Goal: Task Accomplishment & Management: Complete application form

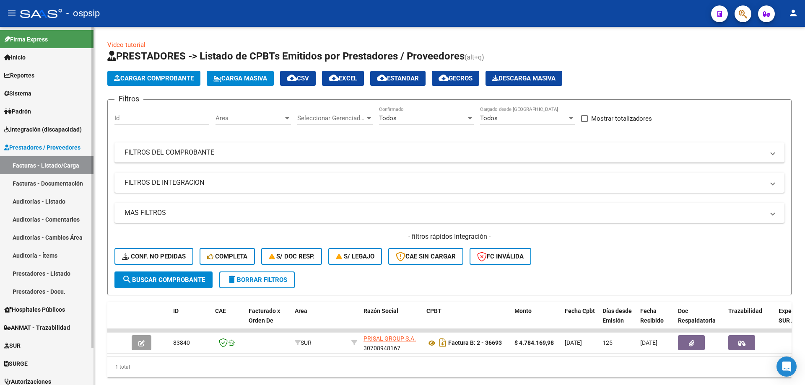
scroll to position [26, 0]
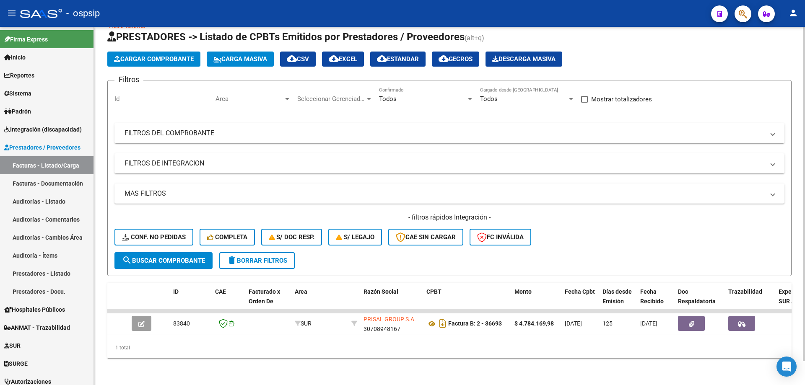
click at [179, 129] on mat-panel-title "FILTROS DEL COMPROBANTE" at bounding box center [443, 133] width 639 height 9
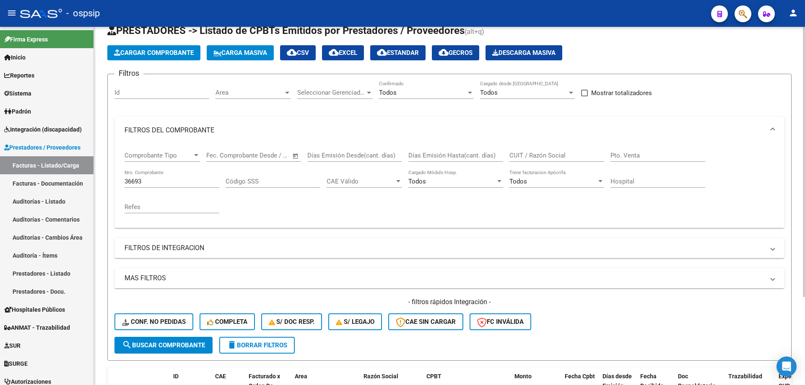
click at [166, 175] on div "36693 Nro. Comprobante" at bounding box center [171, 179] width 95 height 18
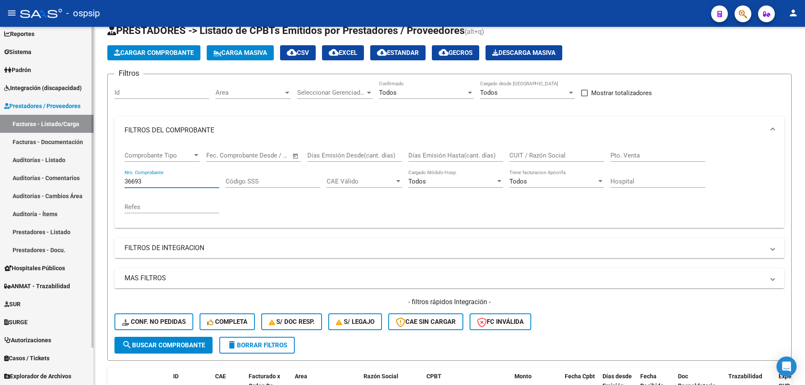
click at [49, 339] on span "Autorizaciones" at bounding box center [27, 340] width 47 height 9
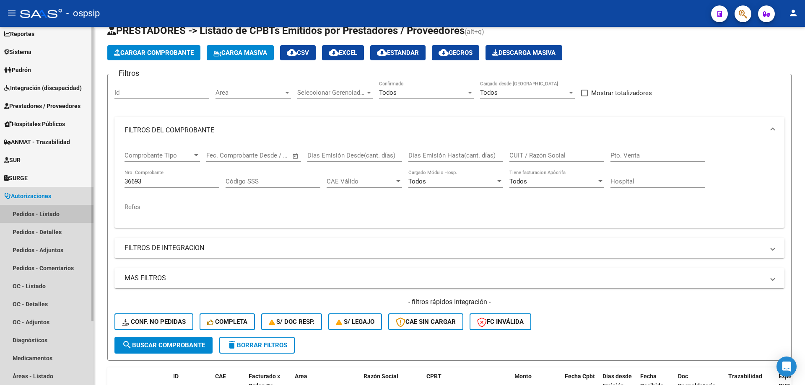
click at [41, 211] on link "Pedidos - Listado" at bounding box center [46, 214] width 93 height 18
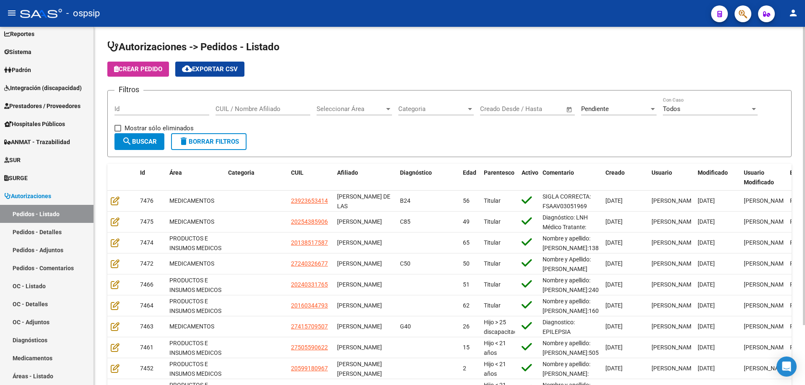
click at [600, 107] on span "Pendiente" at bounding box center [595, 109] width 28 height 8
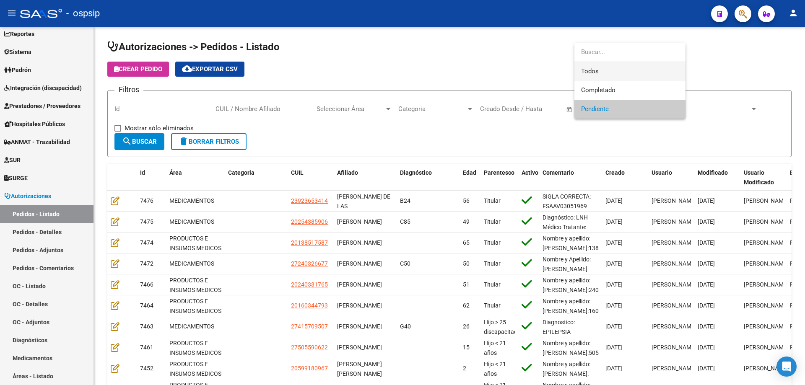
click at [585, 74] on span "Todos" at bounding box center [630, 71] width 98 height 19
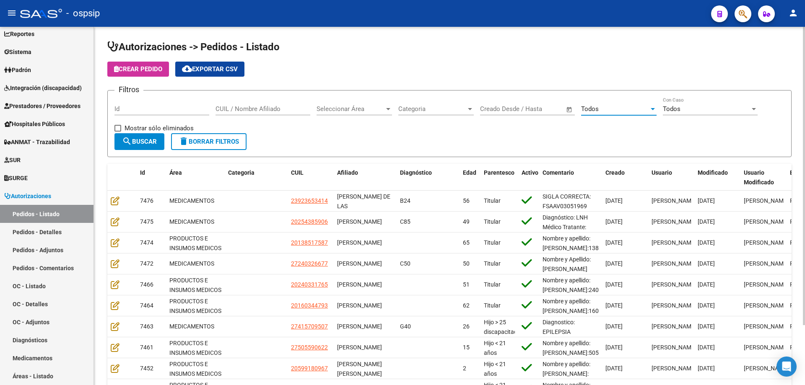
click at [253, 103] on div "CUIL / Nombre Afiliado" at bounding box center [262, 106] width 95 height 18
paste input "20314647379"
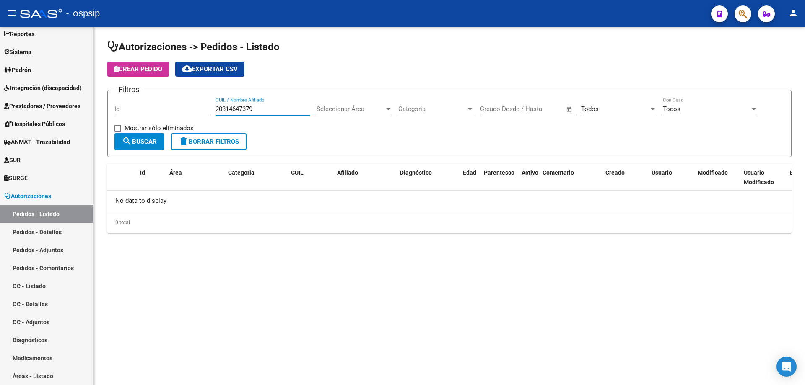
type input "20314647379"
click at [31, 89] on span "Integración (discapacidad)" at bounding box center [43, 87] width 78 height 9
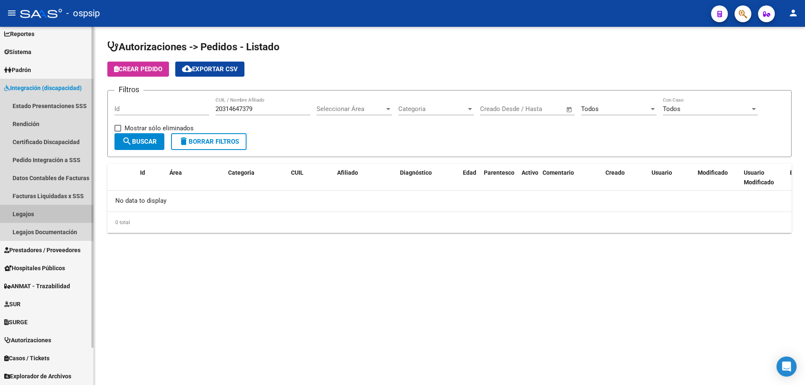
click at [26, 218] on link "Legajos" at bounding box center [46, 214] width 93 height 18
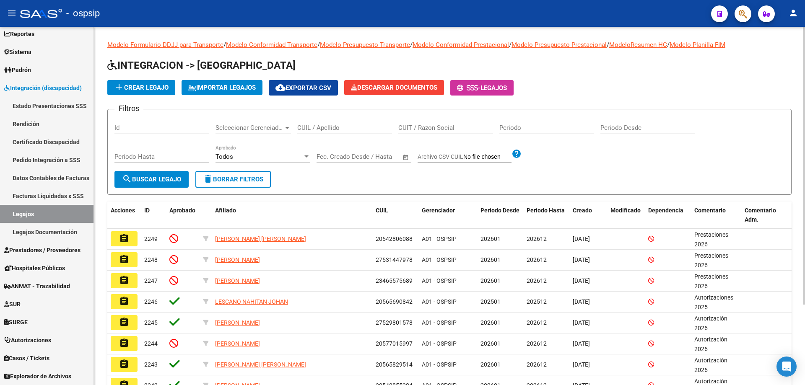
click at [350, 130] on input "CUIL / Apellido" at bounding box center [344, 128] width 95 height 8
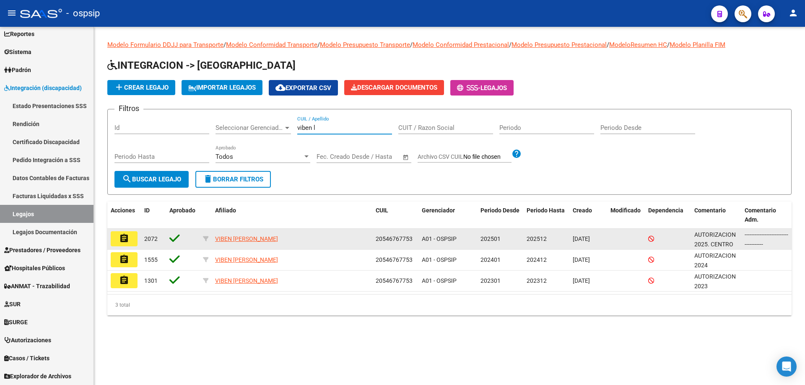
type input "viben l"
click at [122, 237] on mat-icon "assignment" at bounding box center [124, 238] width 10 height 10
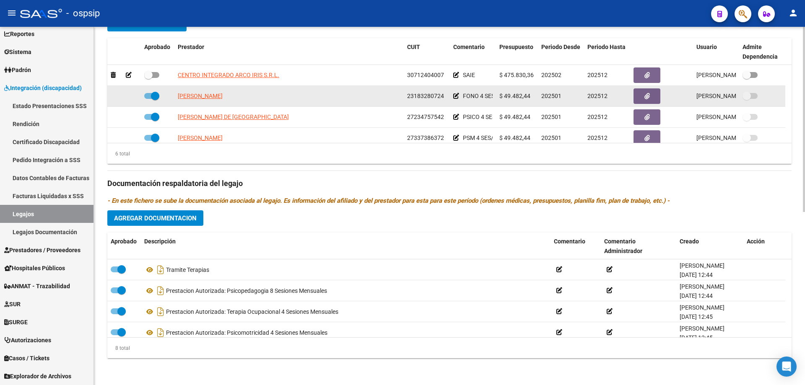
scroll to position [210, 0]
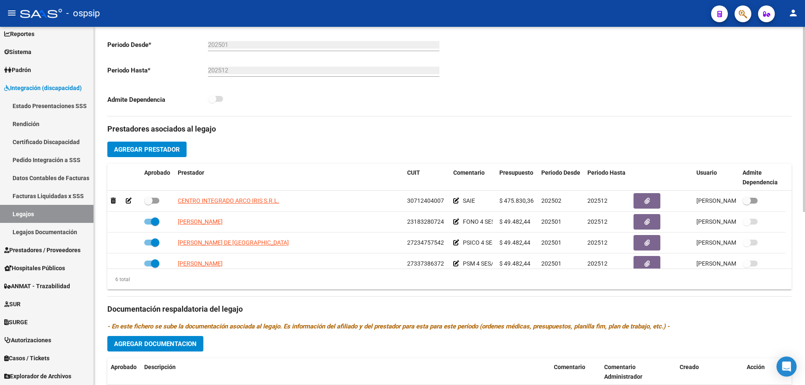
click at [158, 145] on span "Agregar Prestador" at bounding box center [147, 149] width 66 height 8
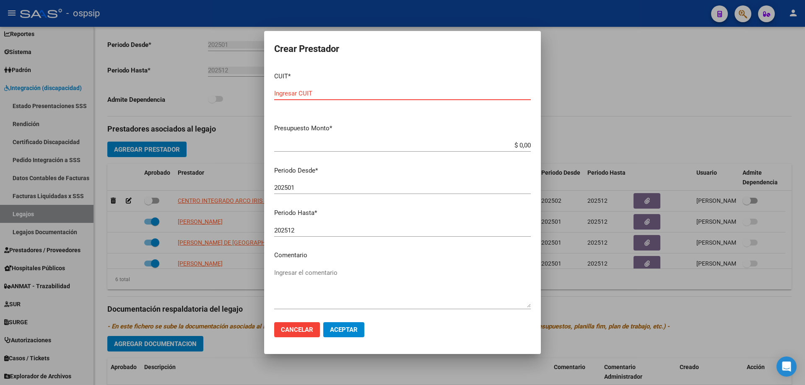
click at [352, 90] on input "Ingresar CUIT" at bounding box center [402, 94] width 256 height 8
type input "24-30655240-2"
click at [521, 143] on input "$ 0,00" at bounding box center [402, 146] width 256 height 8
type input "$ 475.830,36"
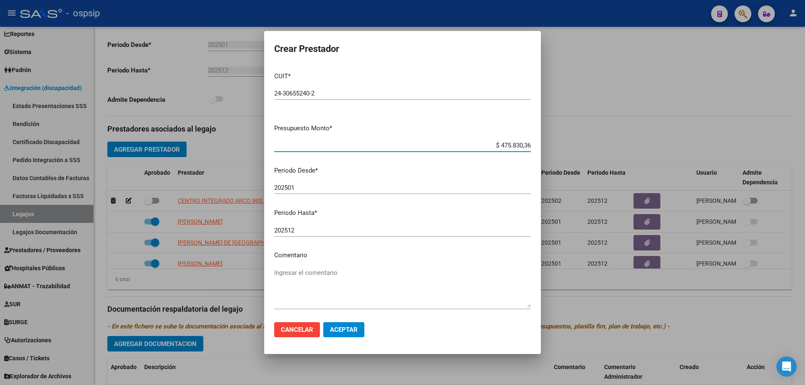
click at [341, 184] on input "202501" at bounding box center [402, 188] width 256 height 8
type input "202510"
click at [337, 291] on textarea "Ingresar el comentario" at bounding box center [402, 287] width 256 height 39
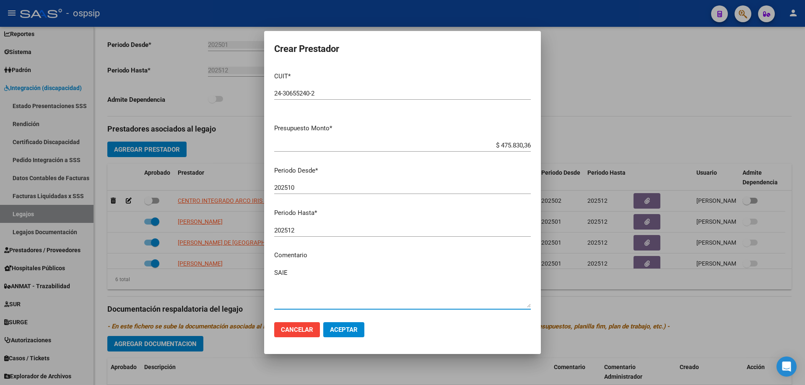
type textarea "SAIE"
click at [344, 329] on span "Aceptar" at bounding box center [344, 330] width 28 height 8
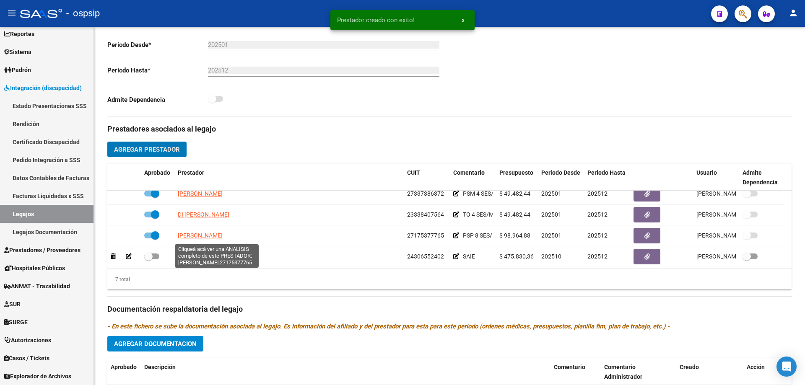
scroll to position [71, 0]
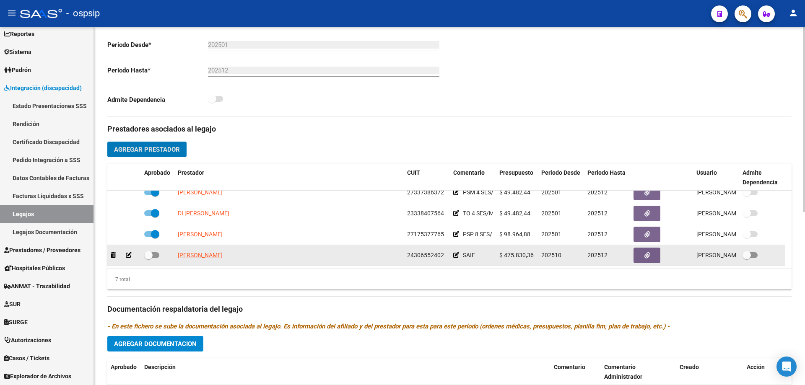
click at [422, 251] on div "24306552402" at bounding box center [426, 256] width 39 height 10
click at [424, 254] on span "24306552402" at bounding box center [425, 255] width 37 height 7
copy span "24306552402"
click at [151, 252] on span at bounding box center [148, 255] width 8 height 8
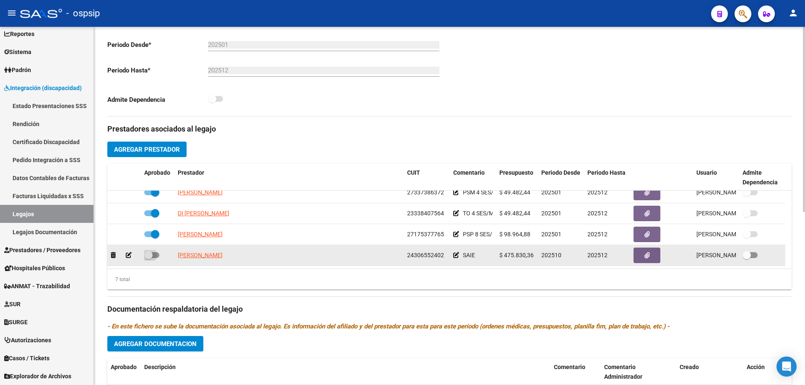
click at [148, 258] on input "checkbox" at bounding box center [148, 258] width 0 height 0
checkbox input "true"
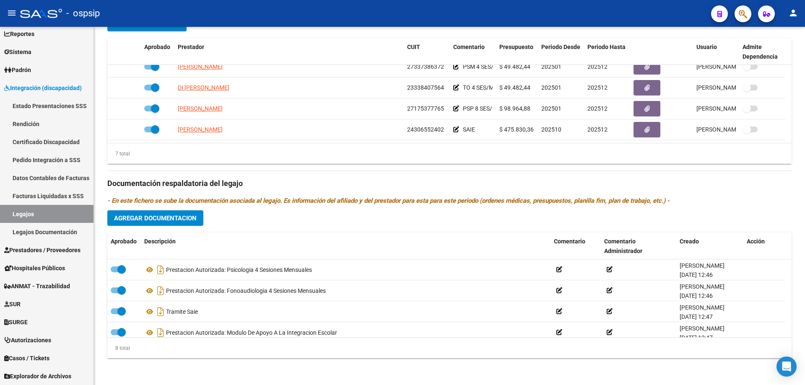
scroll to position [92, 0]
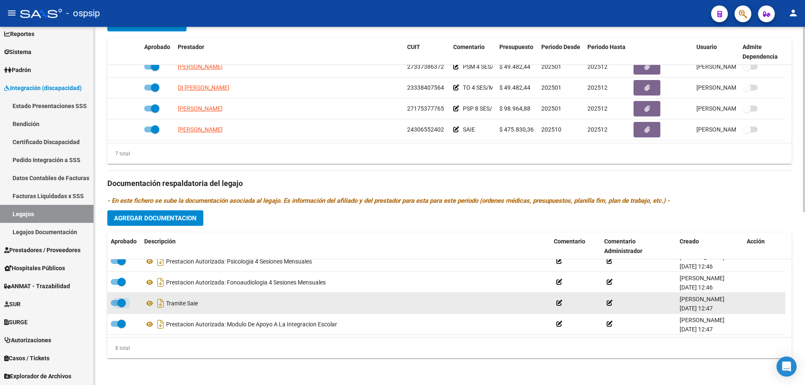
click at [122, 304] on span at bounding box center [121, 303] width 8 height 8
click at [115, 306] on input "checkbox" at bounding box center [114, 306] width 0 height 0
checkbox input "false"
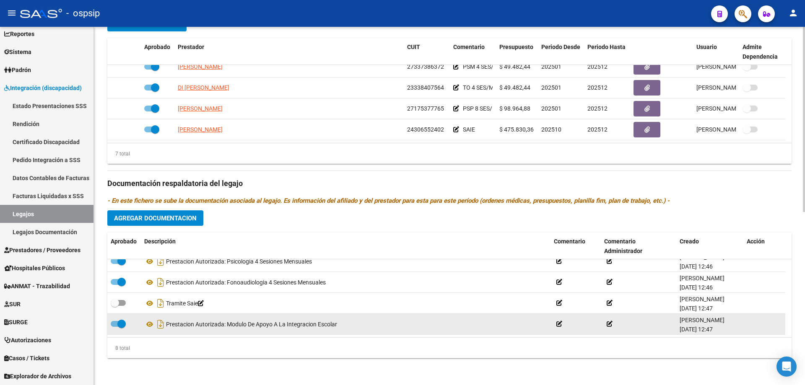
click at [121, 320] on span at bounding box center [121, 324] width 8 height 8
click at [115, 327] on input "checkbox" at bounding box center [114, 327] width 0 height 0
checkbox input "false"
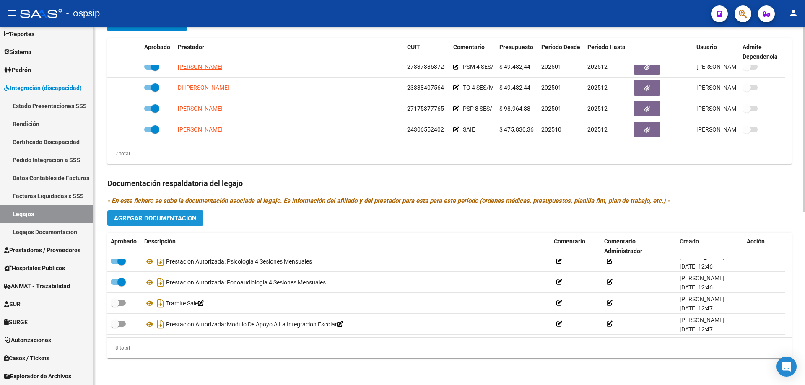
click at [179, 216] on span "Agregar Documentacion" at bounding box center [155, 219] width 83 height 8
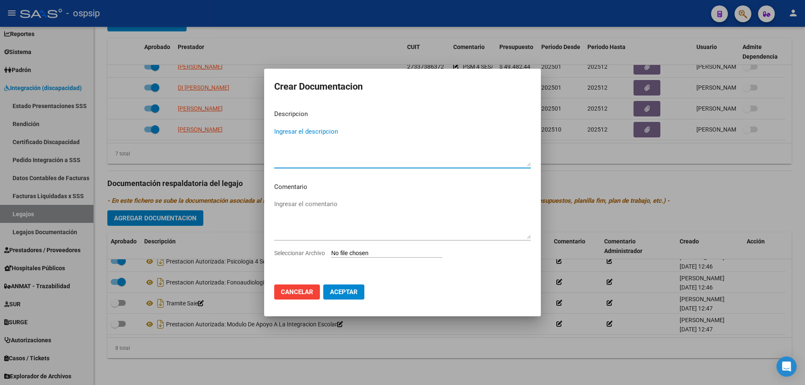
click at [321, 138] on textarea "Ingresar el descripcion" at bounding box center [402, 146] width 256 height 39
type textarea "p"
click at [280, 133] on textarea "Prestacion Autorizado" at bounding box center [402, 146] width 256 height 39
click at [290, 131] on textarea "Prestacion Autorizado" at bounding box center [402, 146] width 256 height 39
click at [348, 135] on textarea "Prestación Autorizado" at bounding box center [402, 146] width 256 height 39
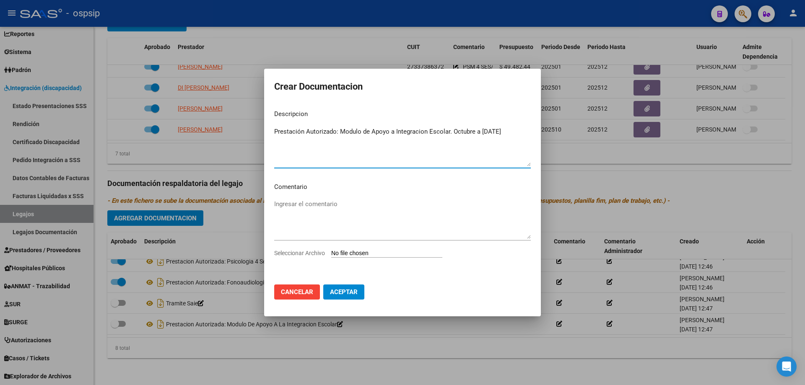
click at [399, 132] on textarea "Prestación Autorizado: Modulo de Apoyo a Integracion Escolar. Octubre a [DATE]" at bounding box center [402, 146] width 256 height 39
type textarea "Prestación Autorizado: Modulo de Apoyo a Integración Escolar. Octubre a [DATE]"
type input "C:\fakepath\AUTORIZACION 2025 SAIE VIVEN LUCIANOSEGUN RESOLUCION 360 22_firmado…"
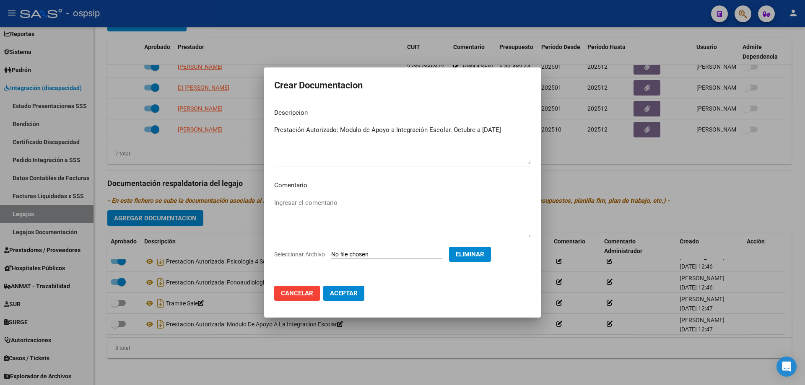
click at [351, 293] on span "Aceptar" at bounding box center [344, 294] width 28 height 8
checkbox input "true"
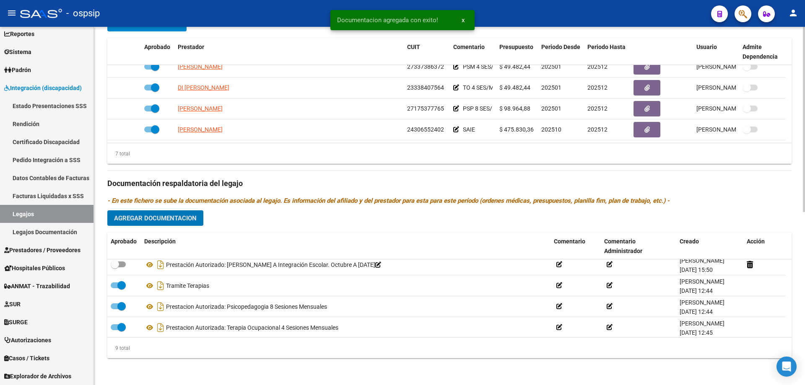
scroll to position [0, 0]
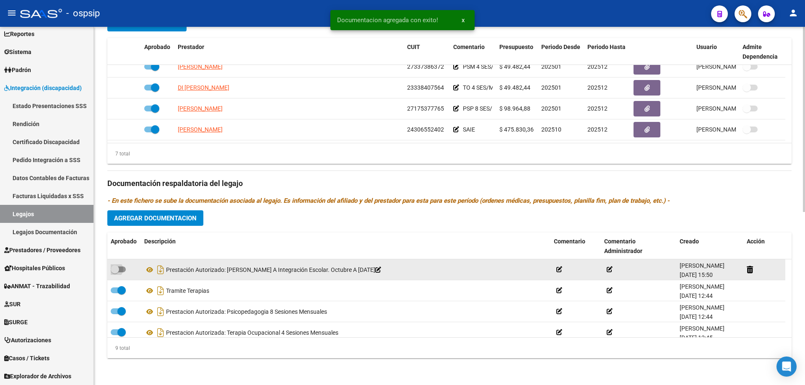
click at [121, 269] on span at bounding box center [118, 270] width 15 height 6
click at [115, 272] on input "checkbox" at bounding box center [114, 272] width 0 height 0
checkbox input "true"
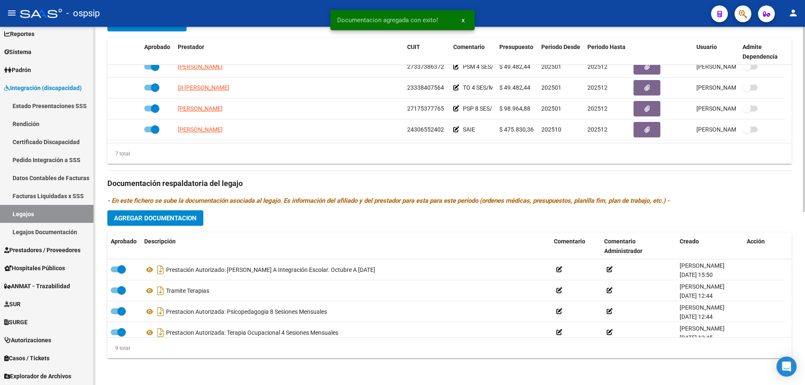
click at [177, 220] on span "Agregar Documentacion" at bounding box center [155, 219] width 83 height 8
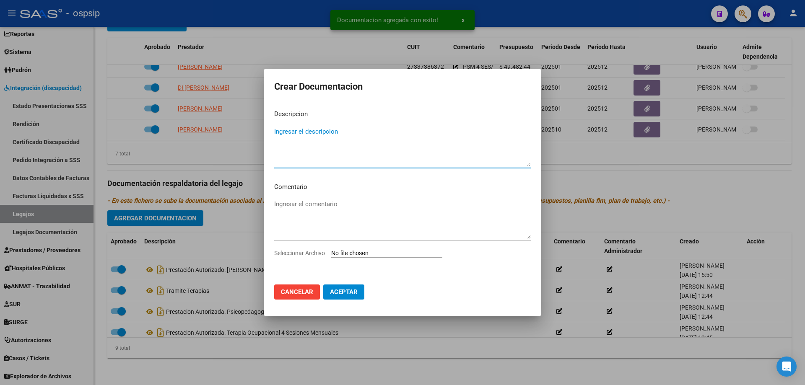
click at [299, 137] on textarea "Ingresar el descripcion" at bounding box center [402, 146] width 256 height 39
type textarea "Tramite SAIE NUEVO"
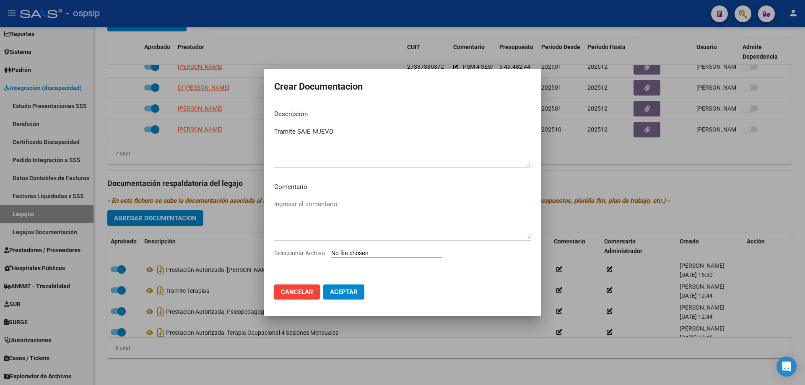
type input "C:\fakepath\SAIE NUEVO (1).pdf"
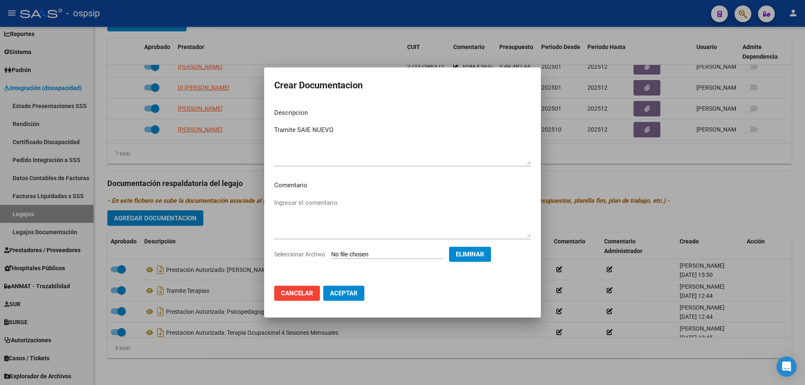
click at [351, 297] on span "Aceptar" at bounding box center [344, 294] width 28 height 8
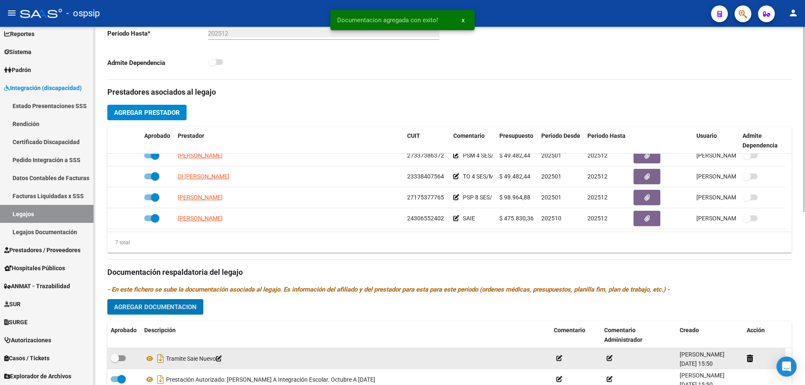
scroll to position [293, 0]
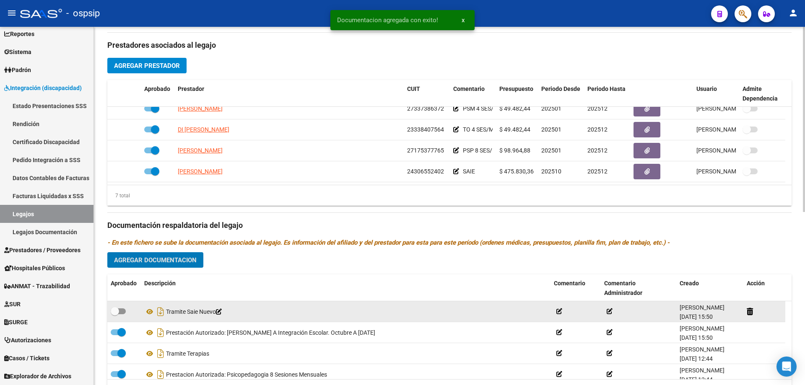
click at [122, 310] on span at bounding box center [118, 311] width 15 height 6
click at [115, 314] on input "checkbox" at bounding box center [114, 314] width 0 height 0
checkbox input "true"
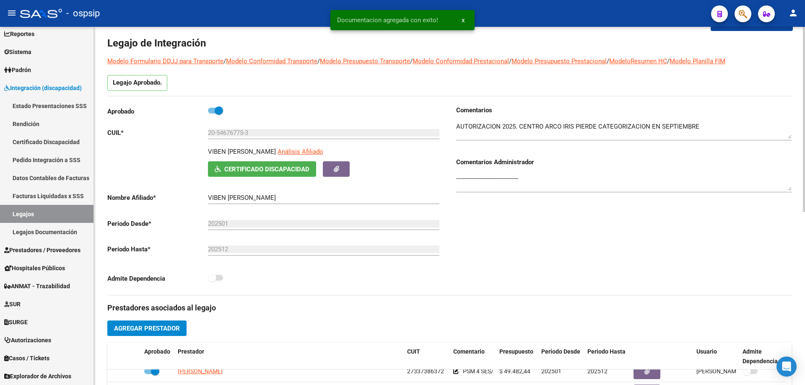
scroll to position [0, 0]
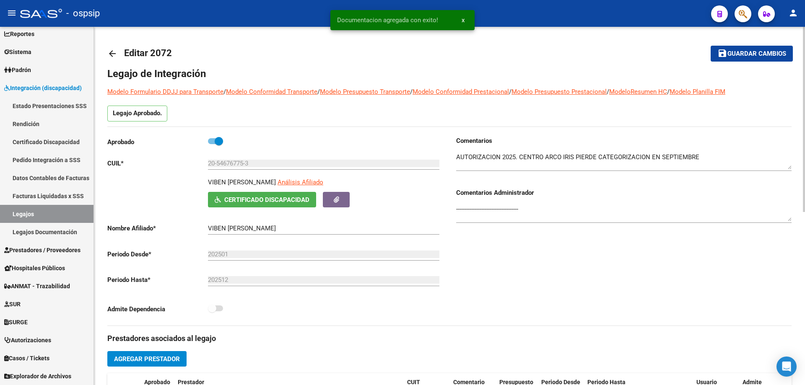
click at [703, 156] on textarea at bounding box center [623, 161] width 335 height 17
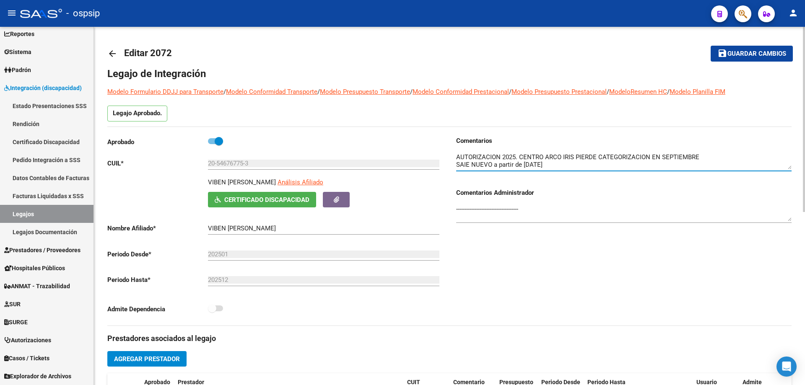
type textarea "AUTORIZACION 2025. CENTRO ARCO IRIS PIERDE CATEGORIZACION EN SEPTIEMBRE SAIE NU…"
click at [748, 44] on mat-toolbar-row "save Guardar cambios" at bounding box center [721, 53] width 142 height 27
click at [748, 54] on span "Guardar cambios" at bounding box center [756, 54] width 59 height 8
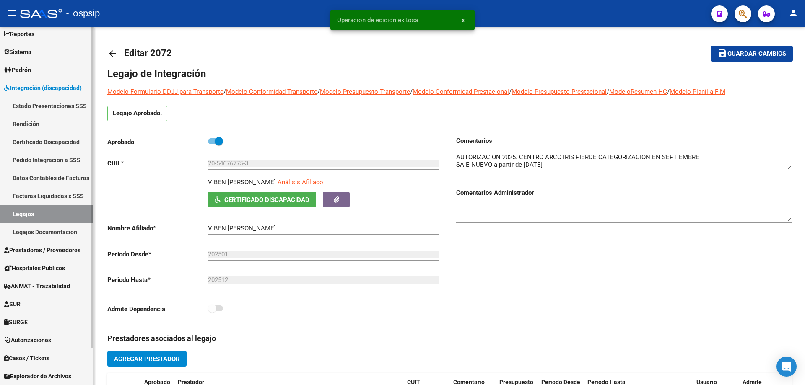
click at [42, 215] on link "Legajos" at bounding box center [46, 214] width 93 height 18
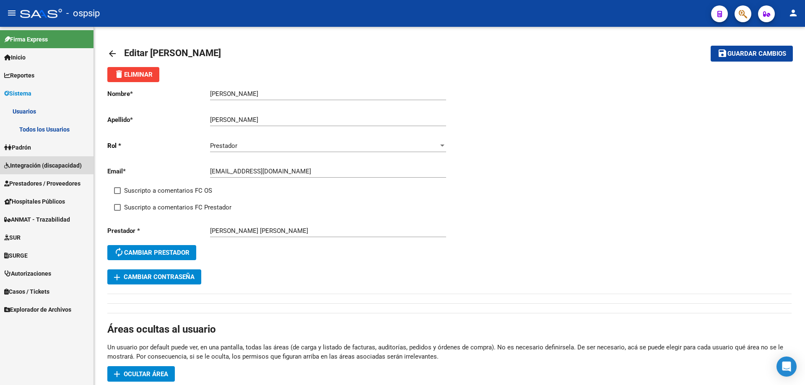
click at [35, 170] on link "Integración (discapacidad)" at bounding box center [46, 165] width 93 height 18
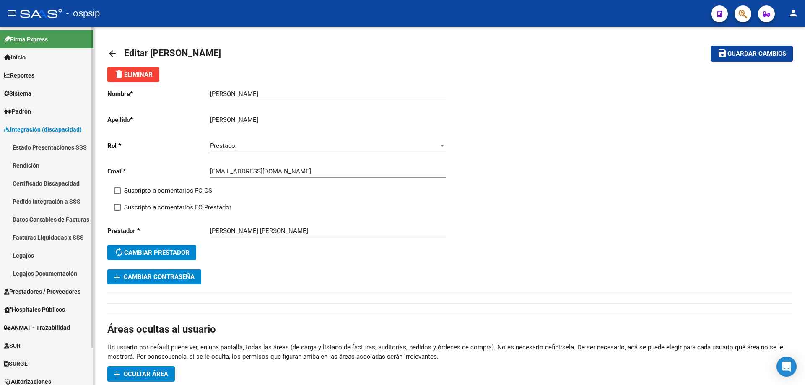
click at [44, 256] on link "Legajos" at bounding box center [46, 255] width 93 height 18
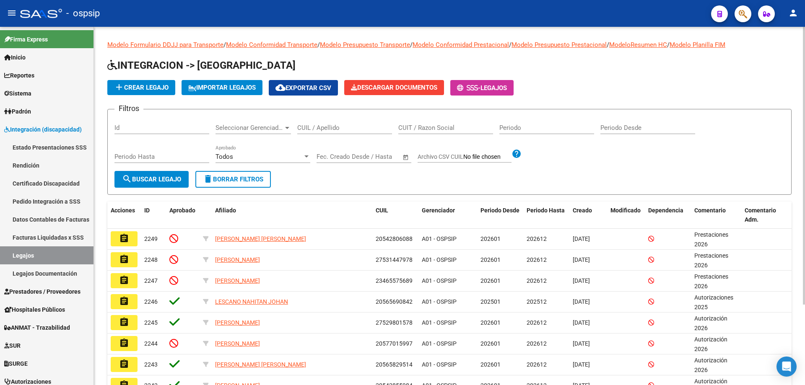
click at [355, 122] on div "CUIL / Apellido" at bounding box center [344, 125] width 95 height 18
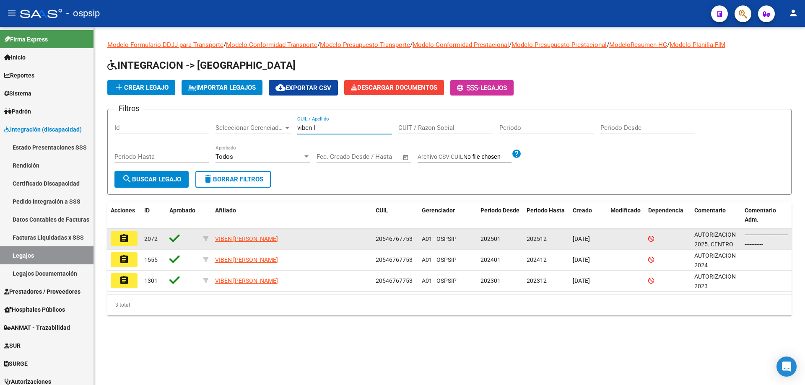
type input "viben l"
click at [131, 242] on button "assignment" at bounding box center [124, 238] width 27 height 15
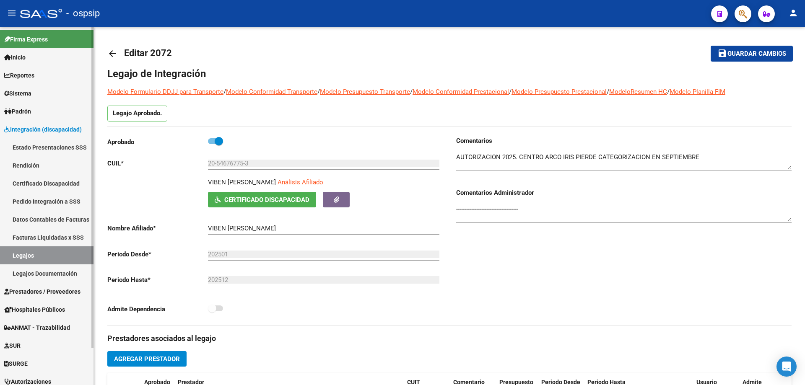
click at [29, 254] on link "Legajos" at bounding box center [46, 255] width 93 height 18
